Goal: Navigation & Orientation: Find specific page/section

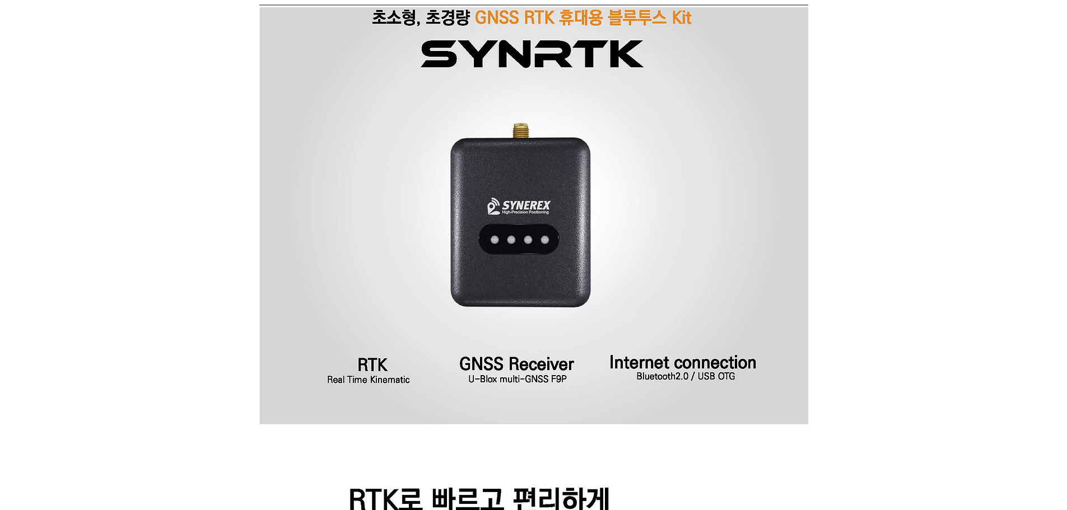
scroll to position [301, 0]
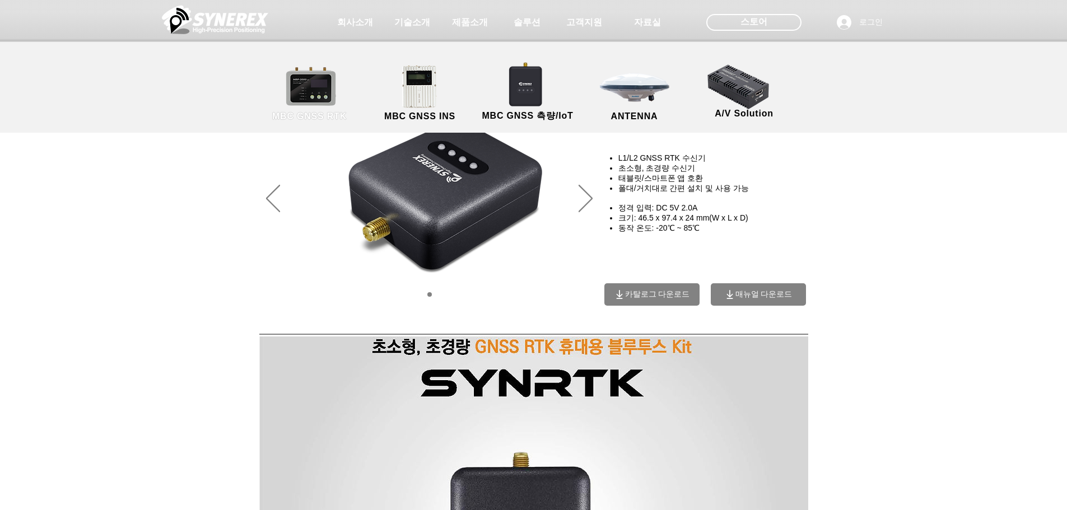
click at [331, 89] on link "MBC GNSS RTK" at bounding box center [309, 93] width 101 height 59
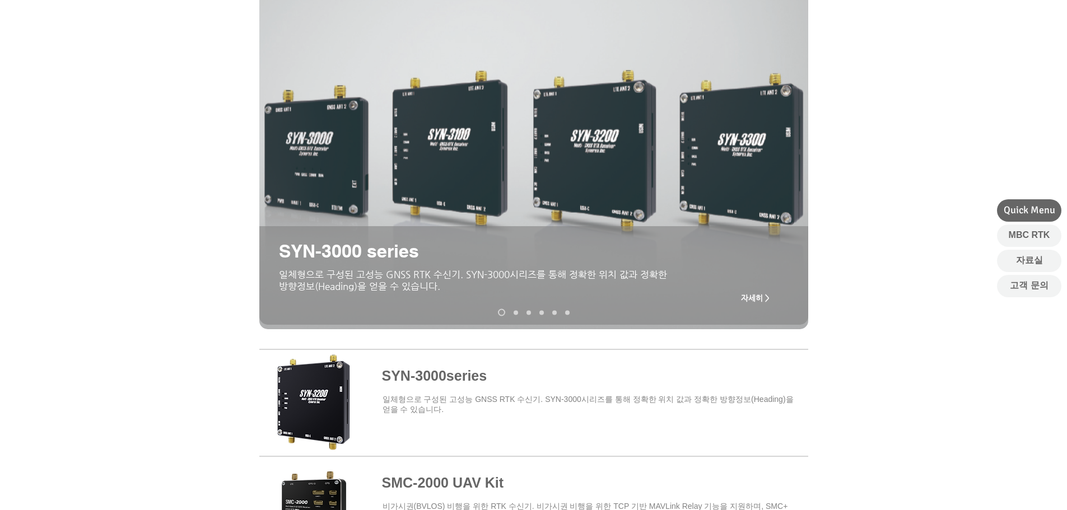
scroll to position [111, 0]
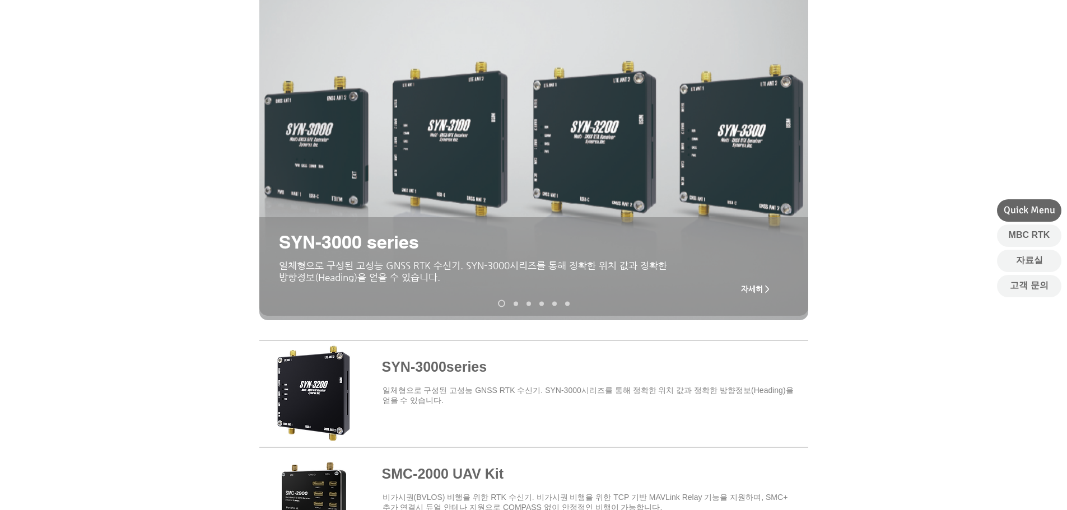
click at [458, 358] on span at bounding box center [533, 392] width 549 height 98
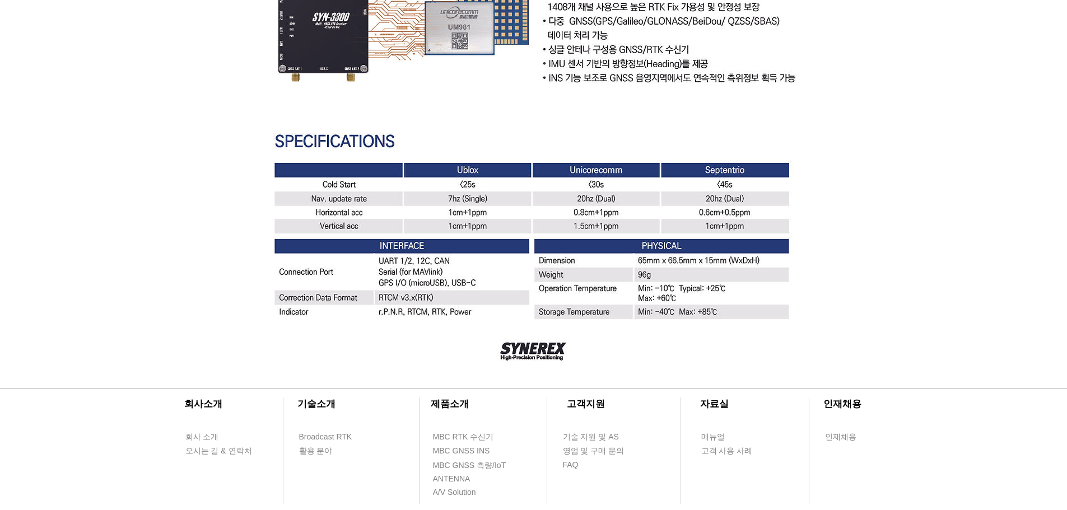
drag, startPoint x: 435, startPoint y: 310, endPoint x: 427, endPoint y: 310, distance: 7.8
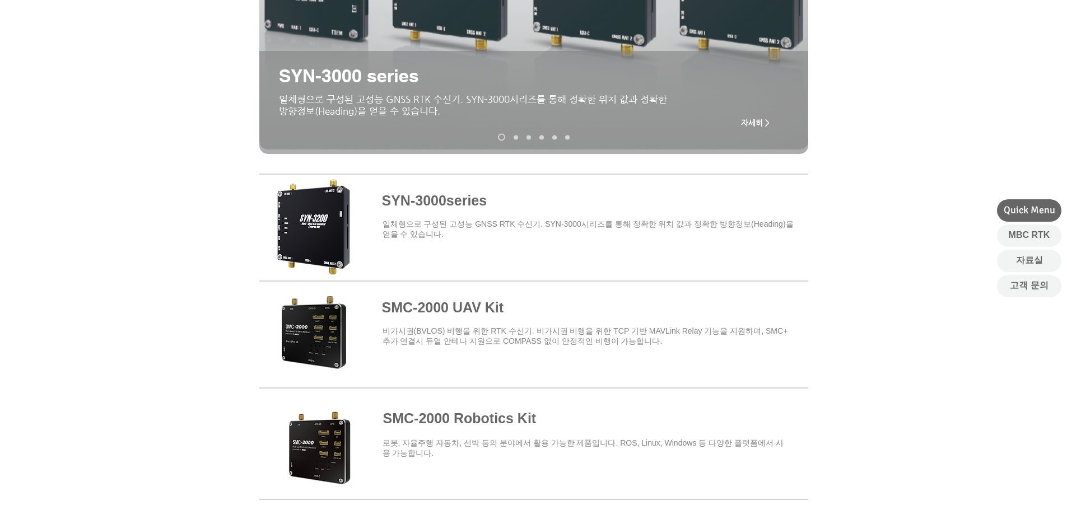
scroll to position [279, 0]
click at [425, 420] on span at bounding box center [533, 438] width 549 height 98
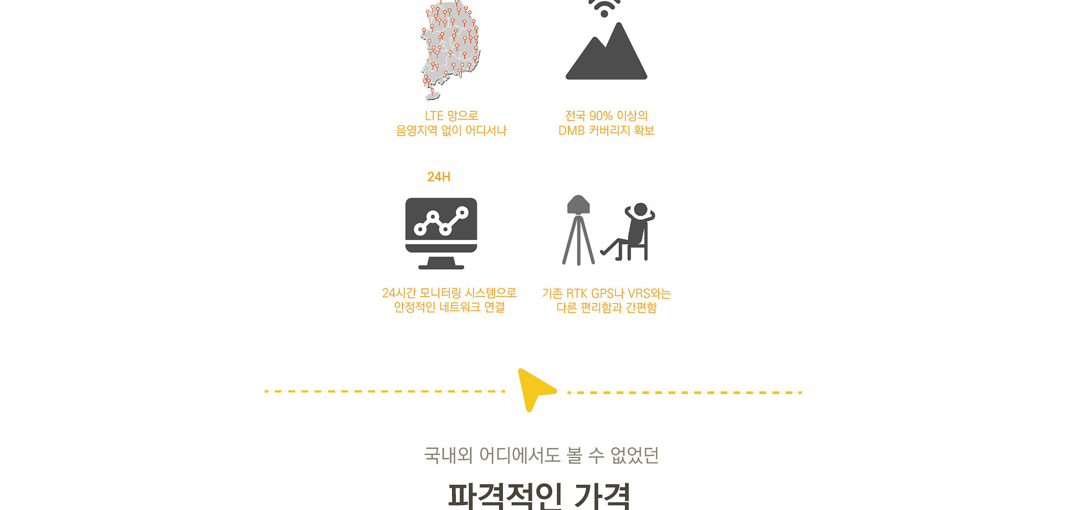
scroll to position [1315, 0]
